Goal: Book appointment/travel/reservation

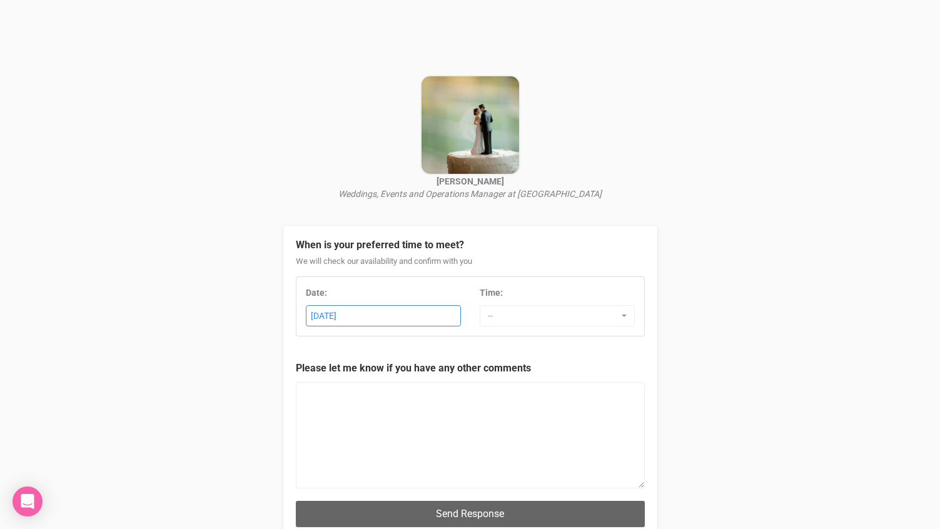
click at [416, 313] on div "[DATE]" at bounding box center [384, 316] width 154 height 21
click at [410, 313] on div "Must be a future date!" at bounding box center [384, 316] width 154 height 21
click at [726, 310] on div "[PERSON_NAME] Weddings, Events and Operations Manager at [GEOGRAPHIC_DATA] When…" at bounding box center [470, 308] width 940 height 617
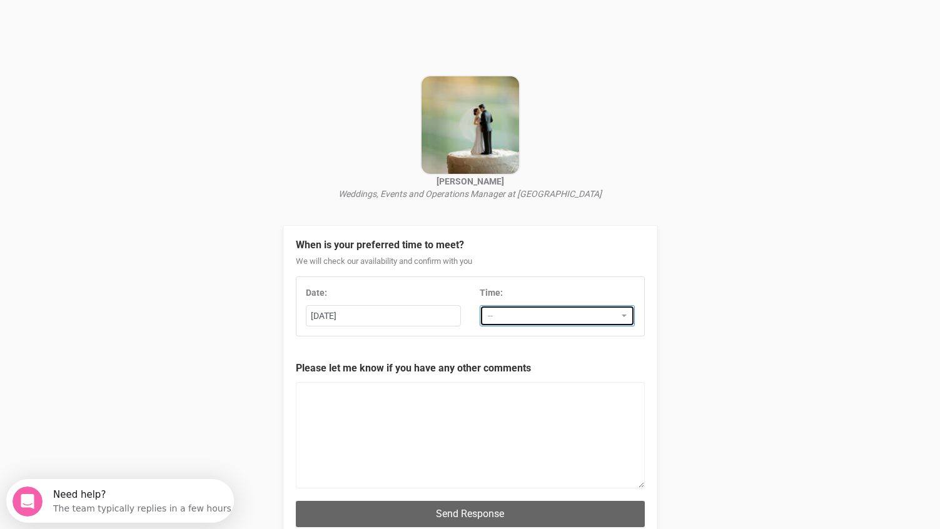
click at [626, 315] on span "button" at bounding box center [624, 316] width 5 height 3
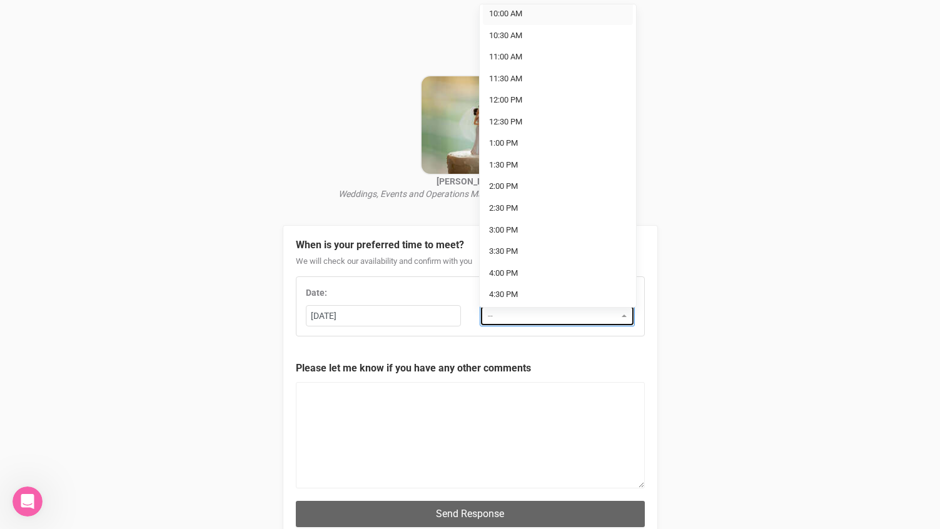
scroll to position [188, 0]
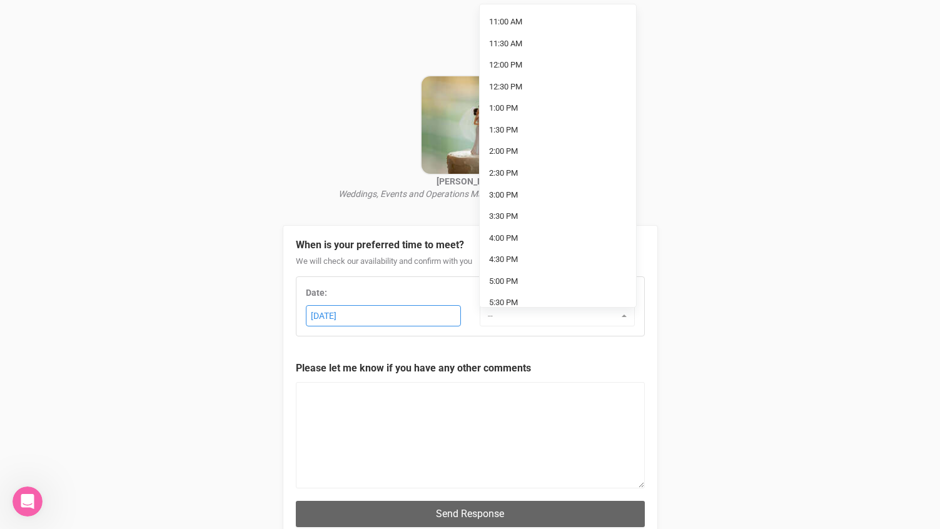
click at [434, 319] on div "[DATE]" at bounding box center [384, 316] width 154 height 21
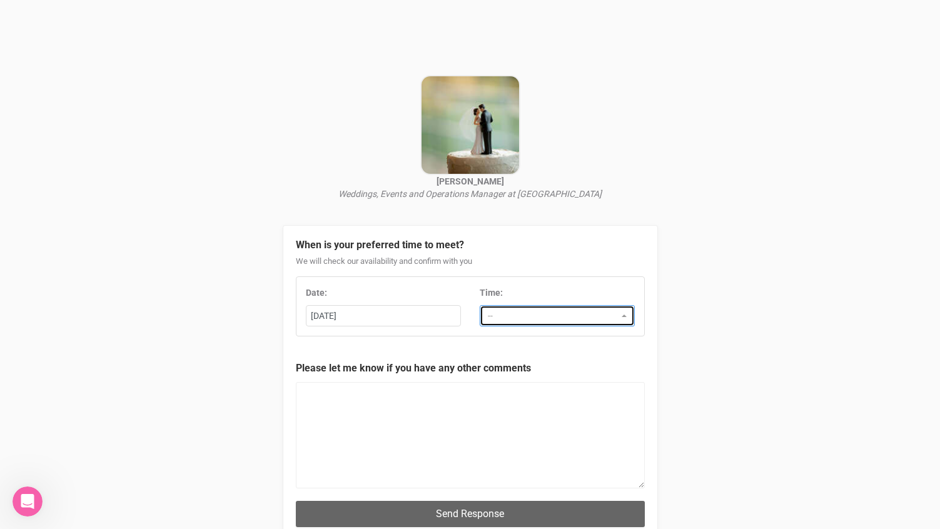
click at [625, 313] on button "--" at bounding box center [557, 315] width 155 height 21
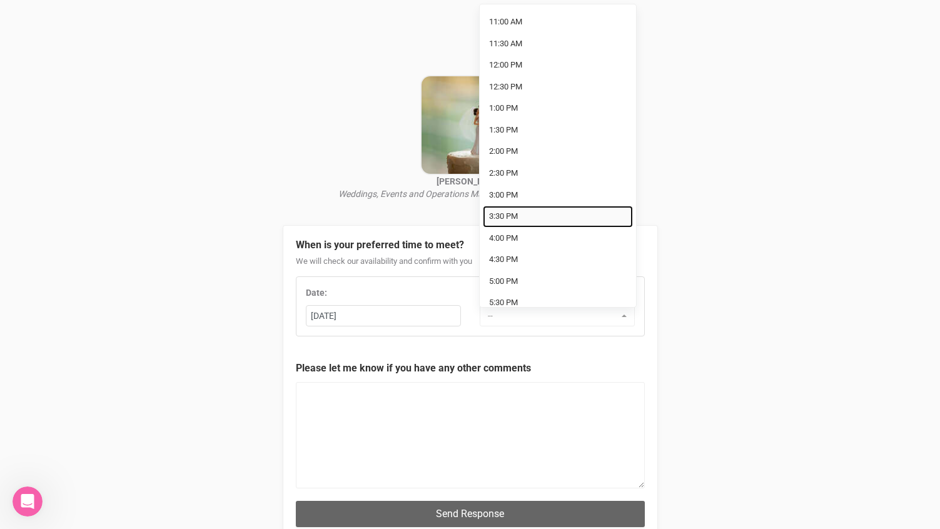
click at [558, 212] on link "3:30 PM" at bounding box center [558, 217] width 150 height 22
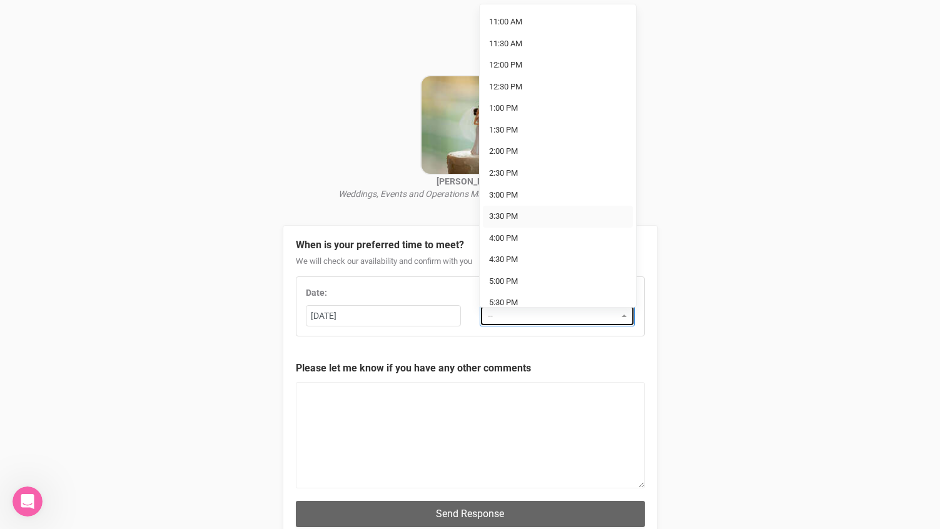
select select "3:30 PM"
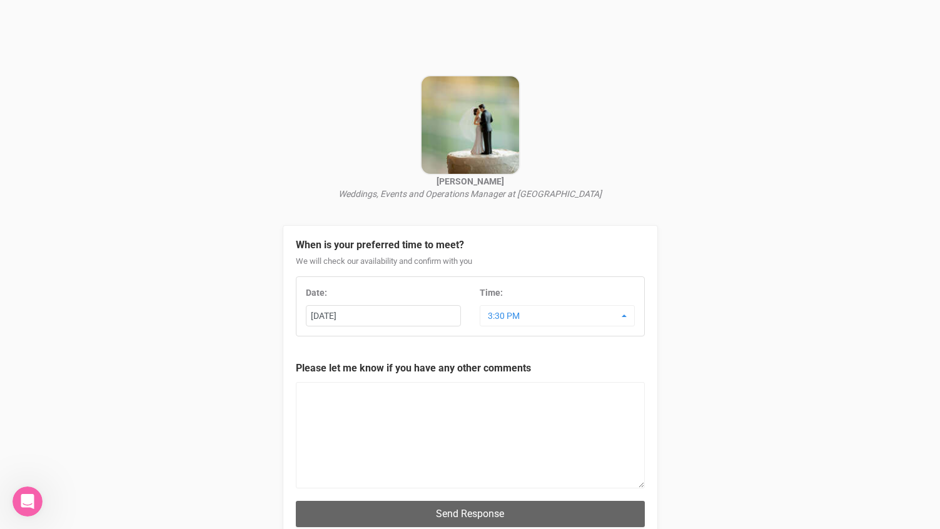
click at [754, 268] on div "[PERSON_NAME] Weddings, Events and Operations Manager at [GEOGRAPHIC_DATA] When…" at bounding box center [470, 308] width 940 height 617
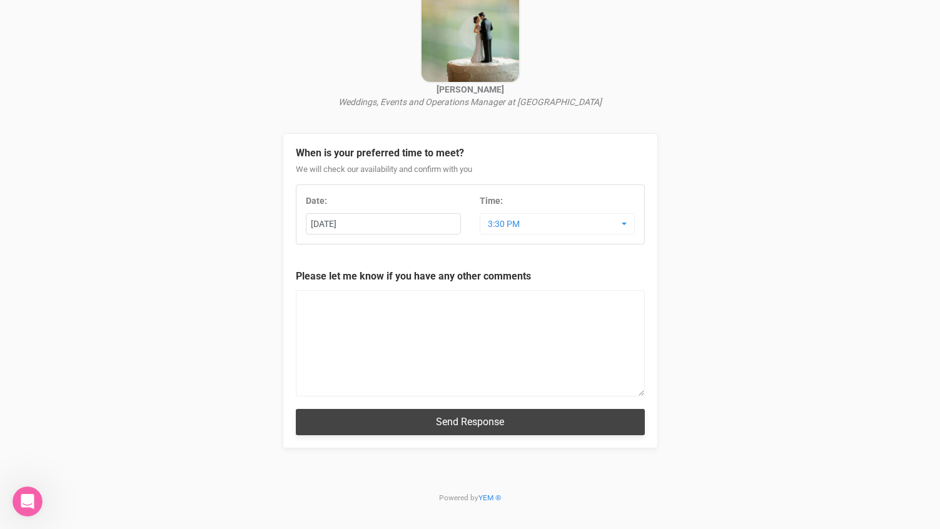
scroll to position [94, 0]
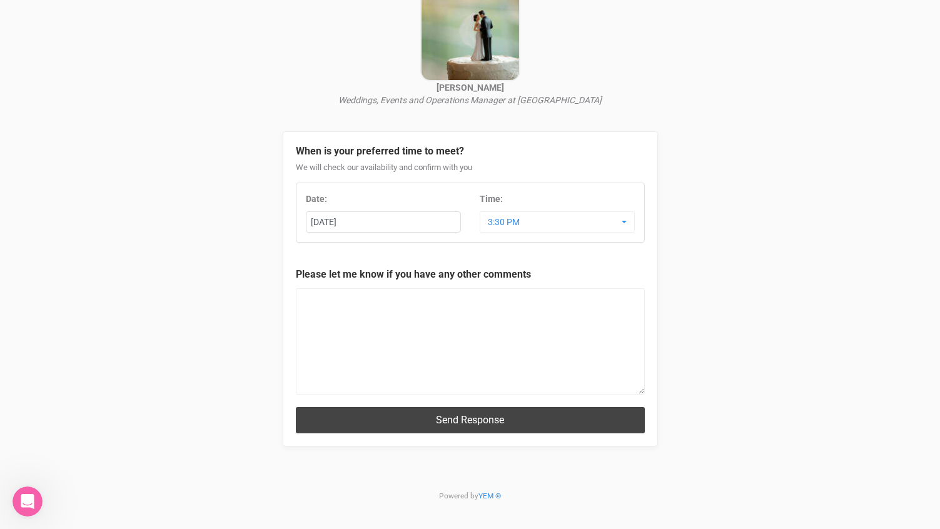
click at [520, 418] on button "Send Response" at bounding box center [470, 420] width 349 height 26
